Goal: Task Accomplishment & Management: Manage account settings

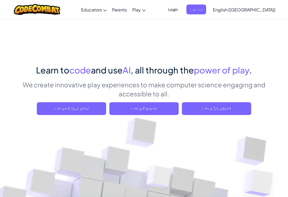
click at [181, 7] on span "Login" at bounding box center [173, 10] width 16 height 10
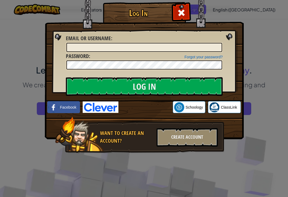
click at [140, 108] on div "Sign in with Google. Opens in new tab" at bounding box center [145, 108] width 49 height 12
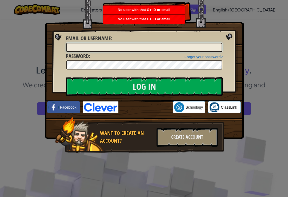
click at [156, 43] on input "Email or Username :" at bounding box center [144, 47] width 156 height 9
click at [191, 45] on input "Email or Username :" at bounding box center [144, 47] width 156 height 9
click at [216, 58] on link "Forgot your password?" at bounding box center [203, 57] width 38 height 4
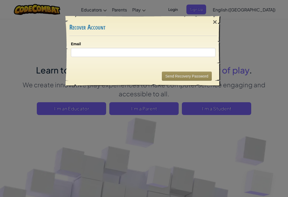
click at [209, 28] on div "×" at bounding box center [215, 21] width 12 height 15
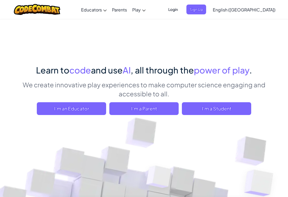
click at [181, 9] on span "Login" at bounding box center [173, 10] width 16 height 10
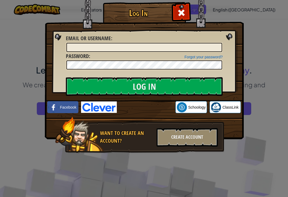
click at [145, 104] on div "Sign in with Google. Opens in new tab" at bounding box center [145, 108] width 53 height 12
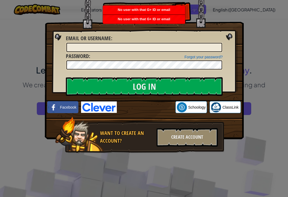
click at [165, 108] on div "Sign in with Google. Opens in new tab" at bounding box center [145, 108] width 53 height 12
